Goal: Task Accomplishment & Management: Manage account settings

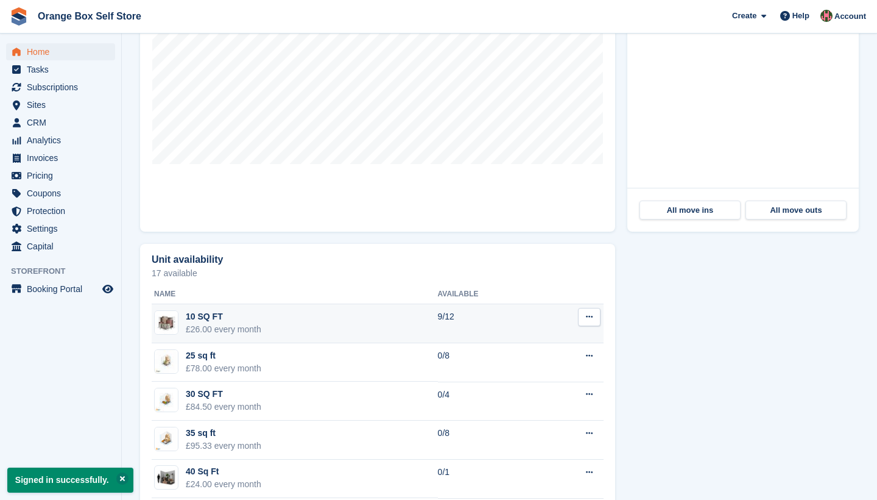
scroll to position [563, 0]
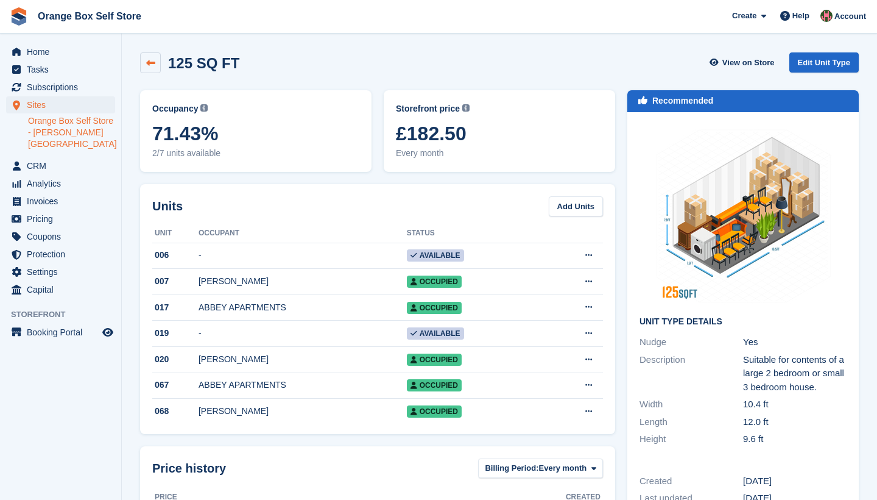
click at [149, 63] on icon at bounding box center [150, 62] width 9 height 9
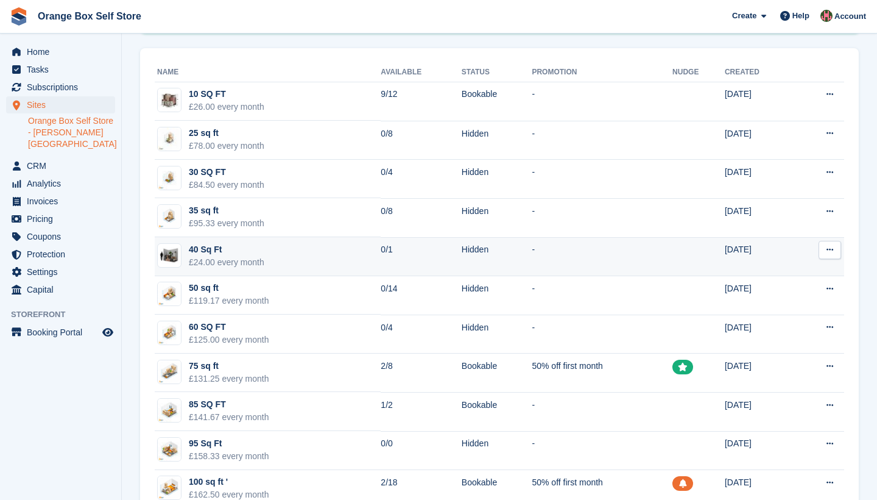
scroll to position [127, 0]
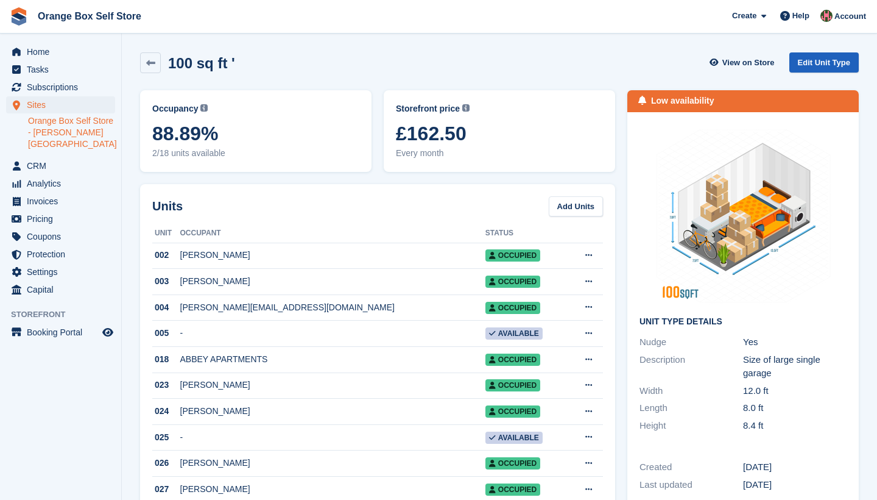
click at [820, 60] on link "Edit Unit Type" at bounding box center [824, 62] width 69 height 20
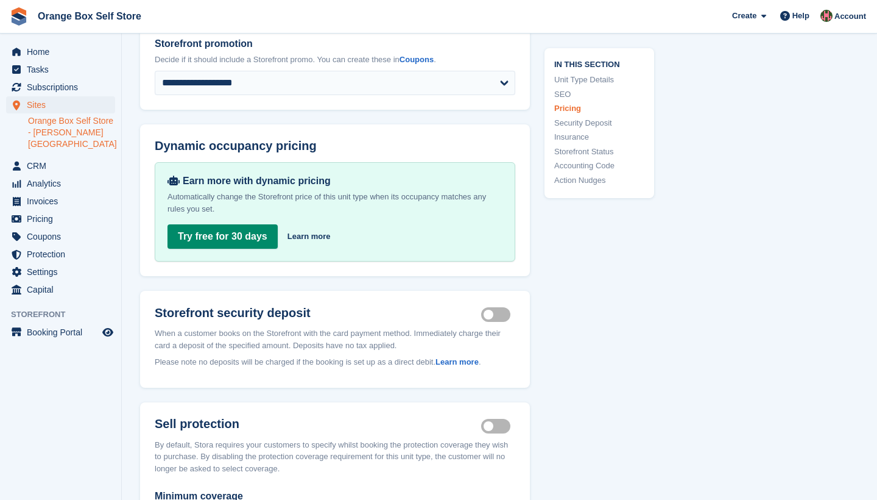
scroll to position [1309, 0]
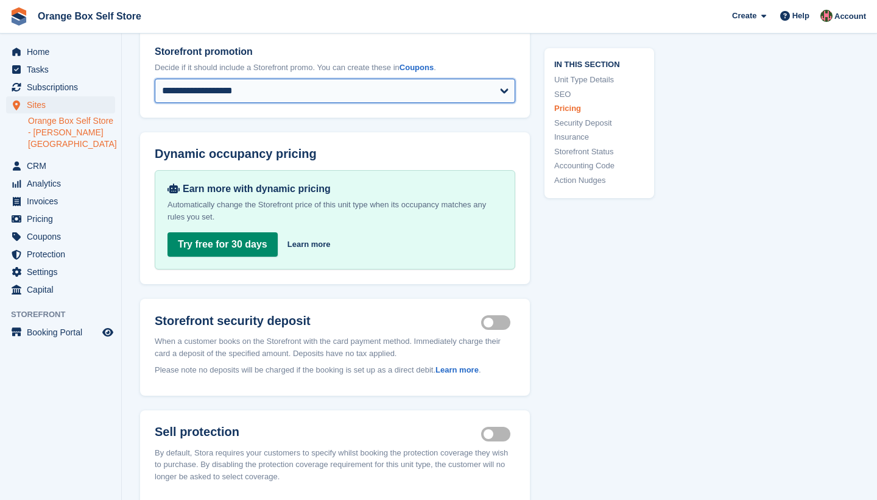
select select
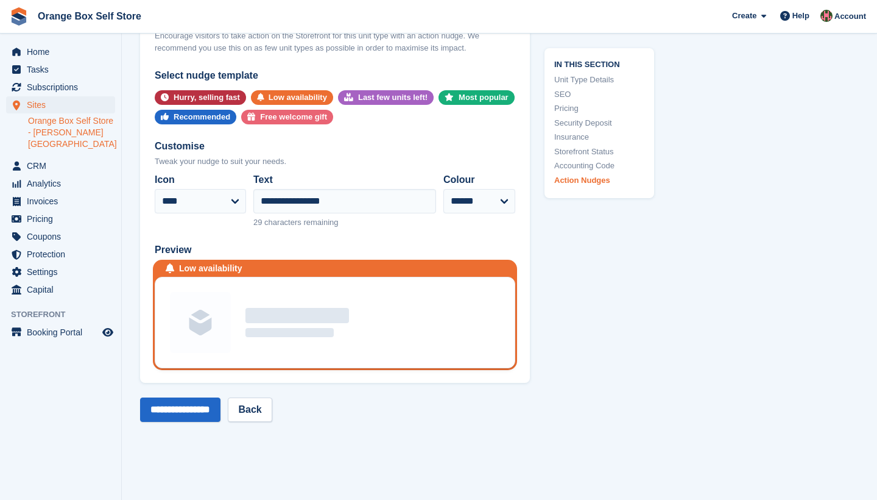
scroll to position [2575, 0]
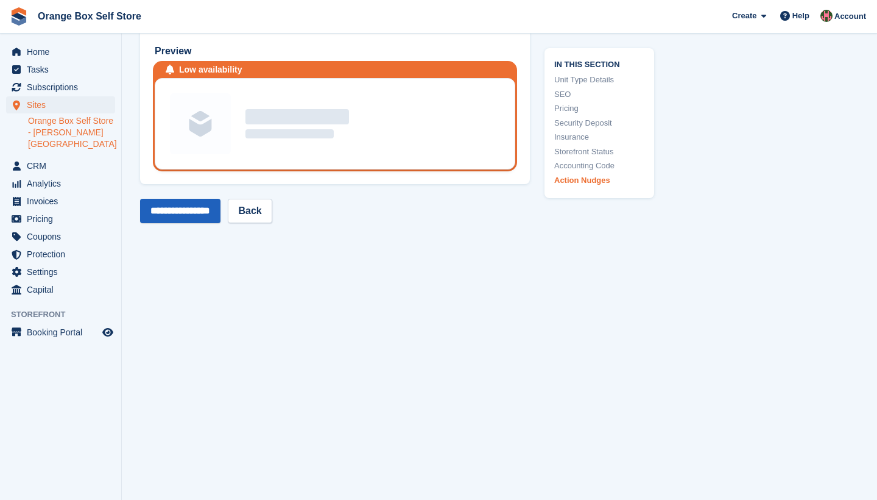
click at [185, 213] on input "**********" at bounding box center [180, 211] width 80 height 24
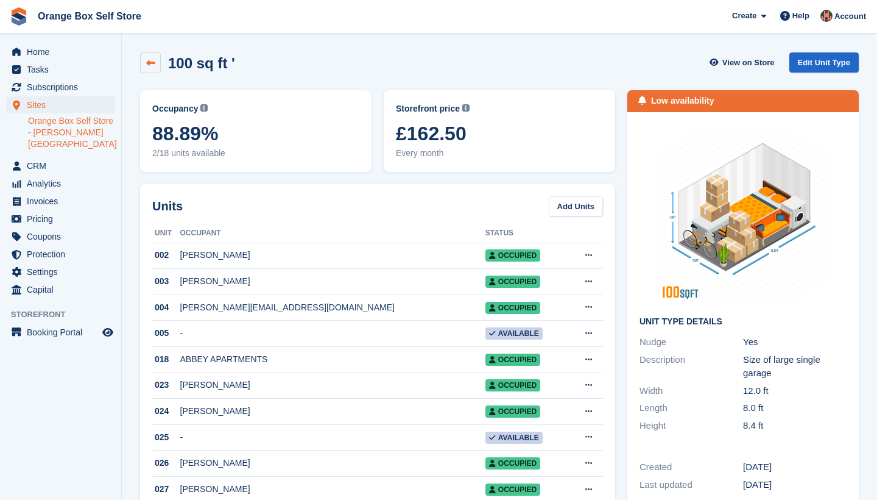
click at [149, 60] on icon at bounding box center [150, 62] width 9 height 9
